Goal: Check status

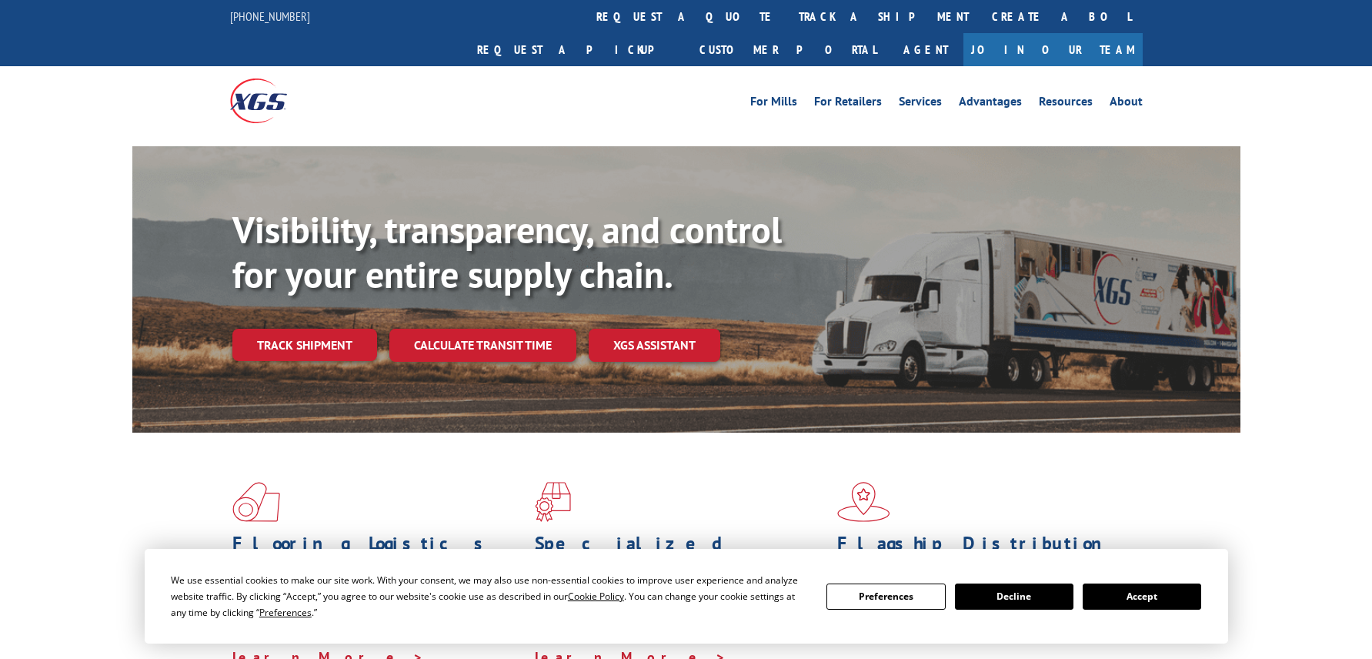
click at [302, 340] on div "Visibility, transparency, and control for your entire supply chain. Track shipm…" at bounding box center [736, 315] width 1008 height 215
click at [309, 329] on link "Track shipment" at bounding box center [304, 345] width 145 height 32
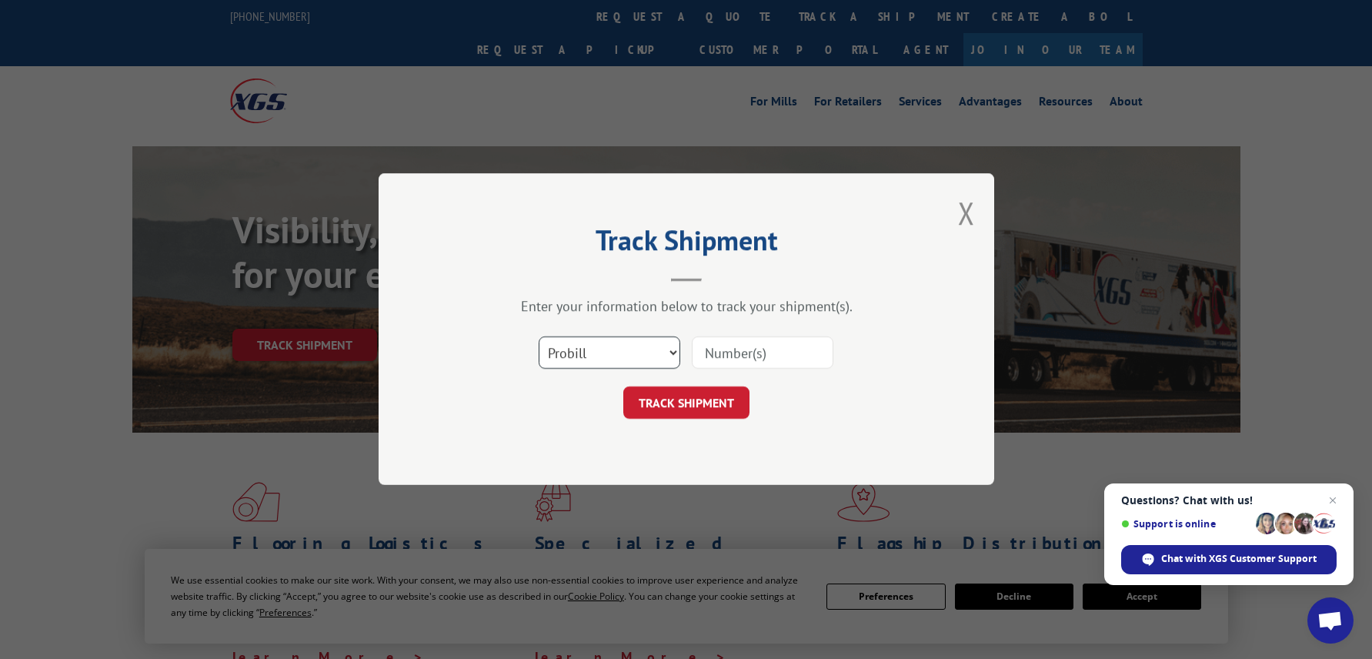
click at [651, 342] on select "Select category... Probill BOL PO" at bounding box center [610, 353] width 142 height 32
select select "bol"
click at [539, 337] on select "Select category... Probill BOL PO" at bounding box center [610, 353] width 142 height 32
click at [778, 352] on input at bounding box center [763, 353] width 142 height 32
type input "31458004"
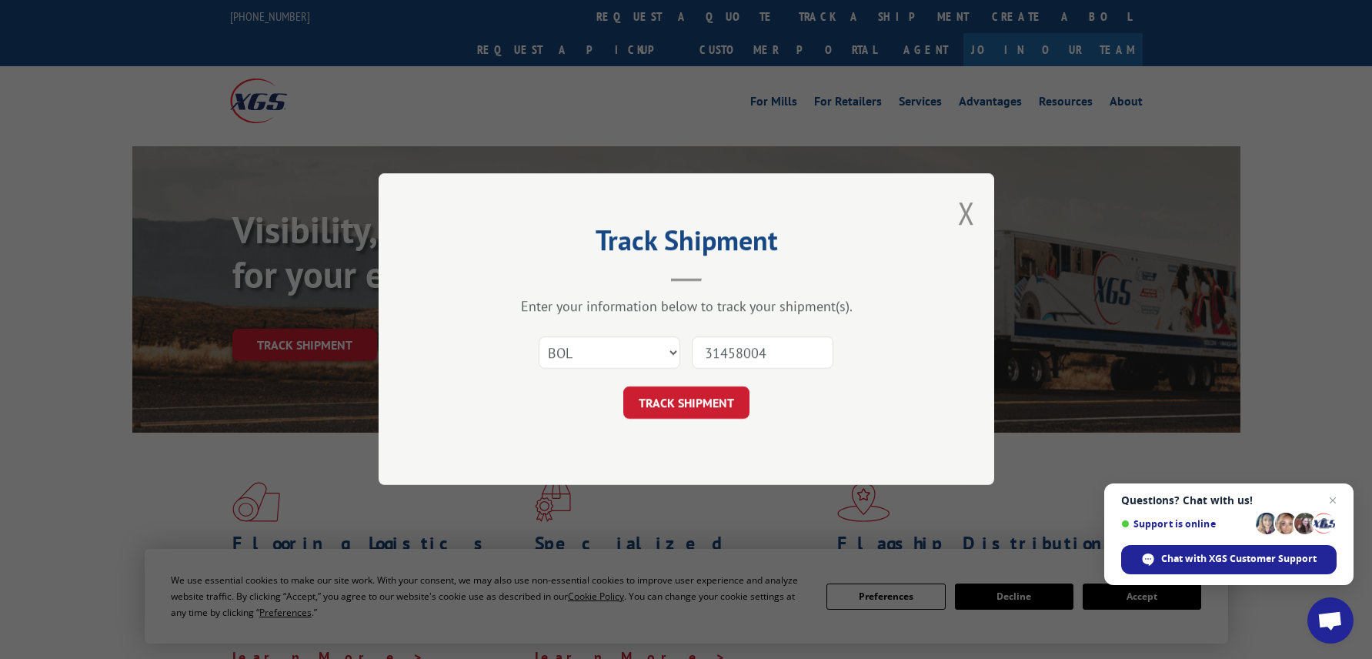
click at [690, 403] on button "TRACK SHIPMENT" at bounding box center [686, 403] width 126 height 32
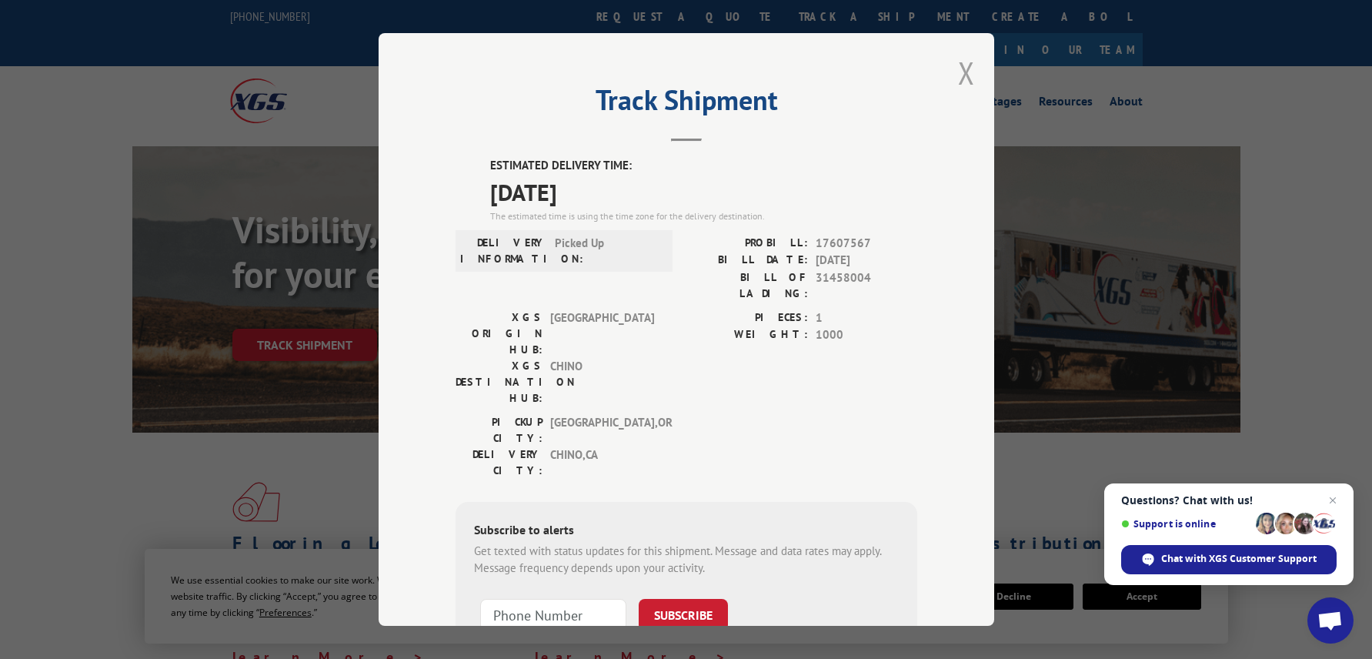
click at [961, 74] on button "Close modal" at bounding box center [966, 72] width 17 height 41
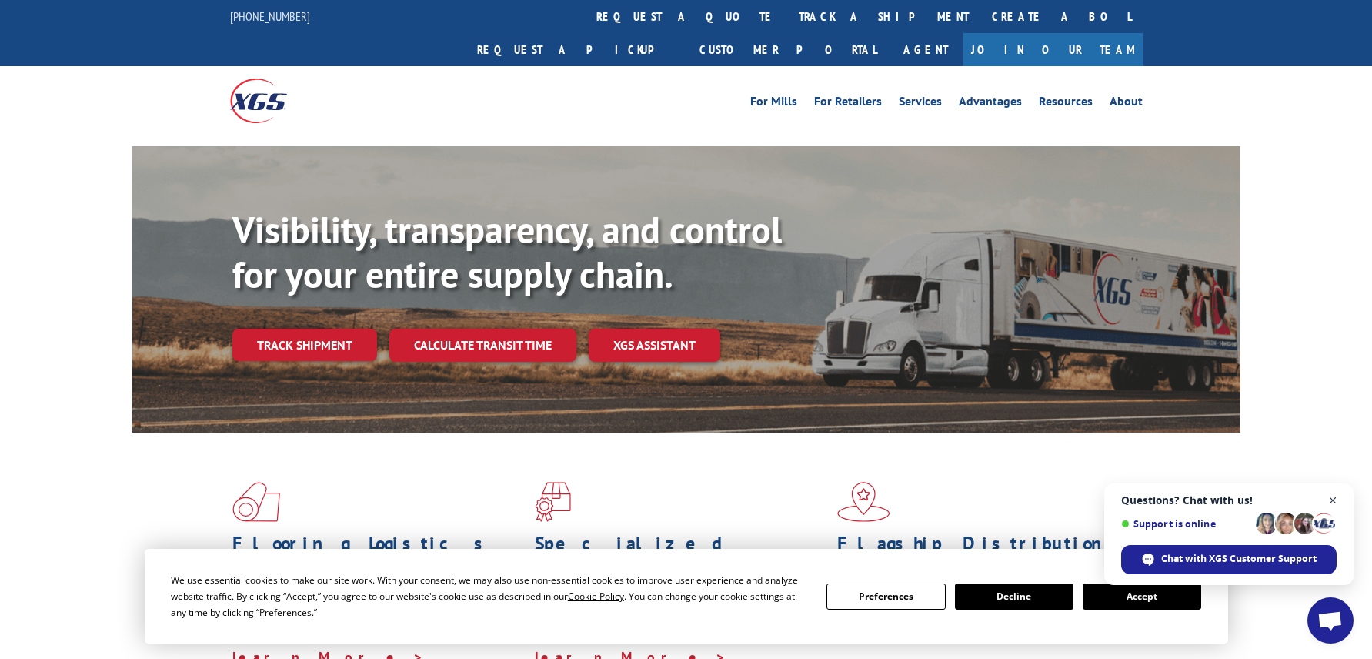
click at [1333, 503] on span "Close chat" at bounding box center [1333, 500] width 19 height 19
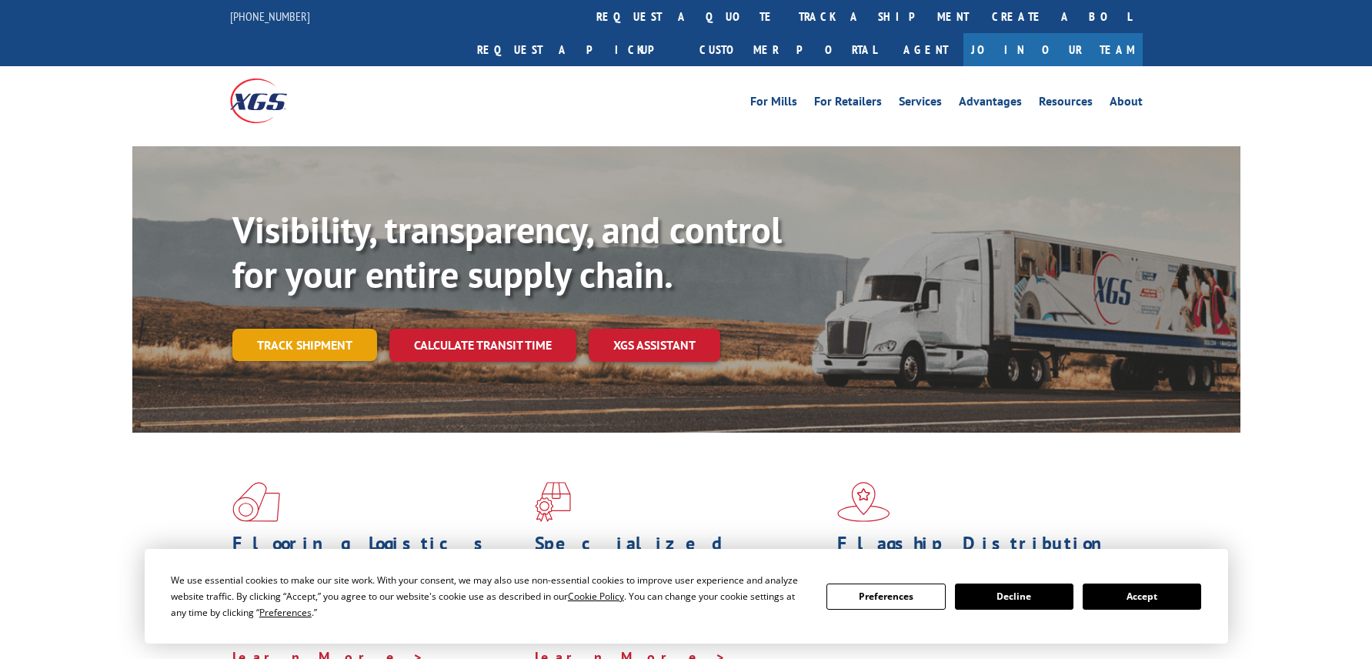
click at [322, 329] on link "Track shipment" at bounding box center [304, 345] width 145 height 32
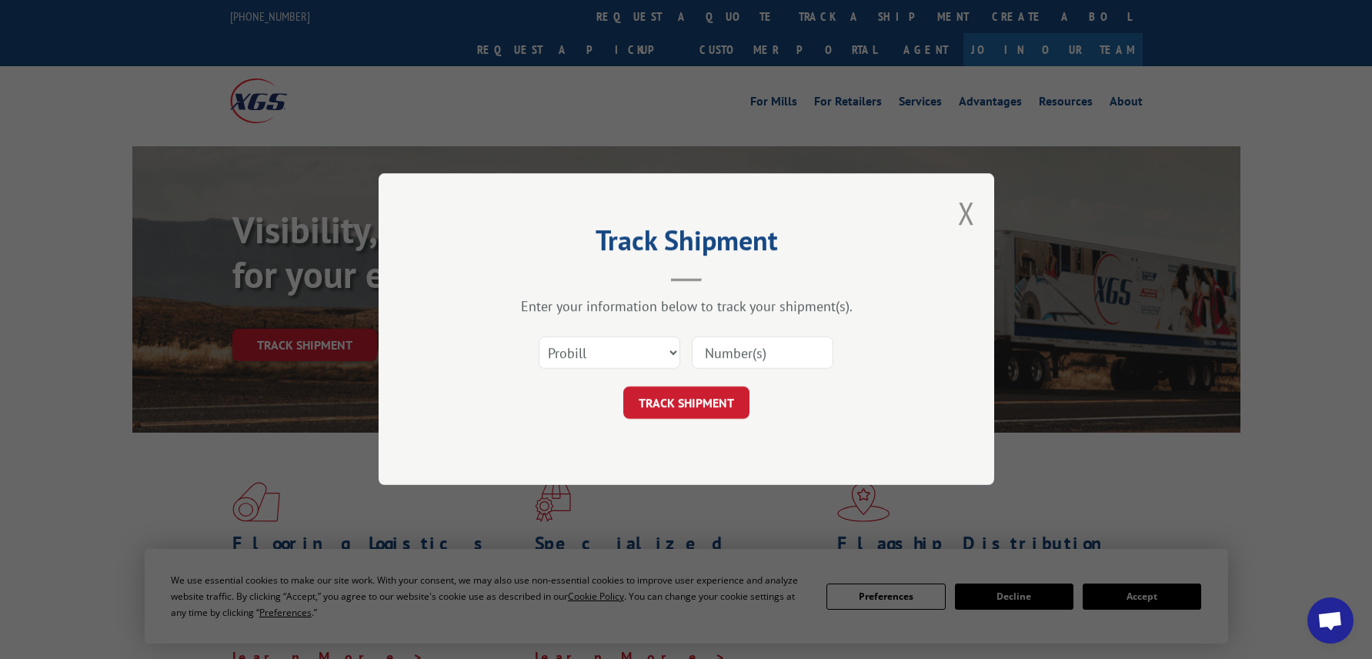
click at [113, 58] on div "Track Shipment Enter your information below to track your shipment(s). Select c…" at bounding box center [686, 329] width 1372 height 659
click at [974, 210] on button "Close modal" at bounding box center [966, 212] width 17 height 41
